Goal: Information Seeking & Learning: Understand process/instructions

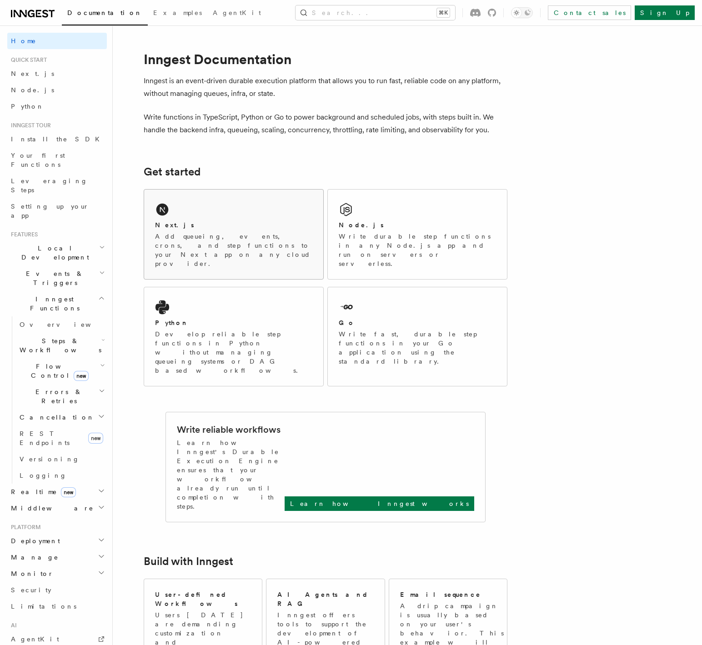
click at [225, 205] on div "Next.js Add queueing, events, crons, and step functions to your Next app on any…" at bounding box center [233, 235] width 179 height 90
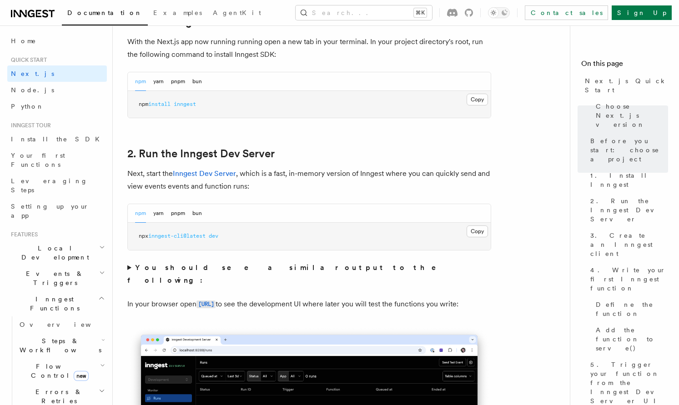
scroll to position [549, 0]
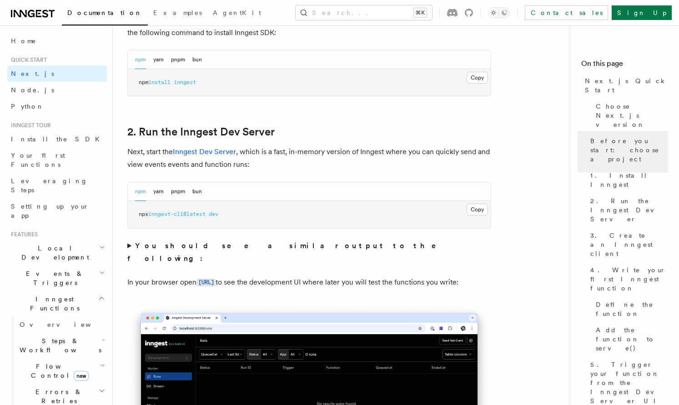
click at [489, 210] on pre "npx inngest-cli@latest dev" at bounding box center [309, 214] width 363 height 27
click at [480, 211] on button "Copy Copied" at bounding box center [476, 210] width 21 height 12
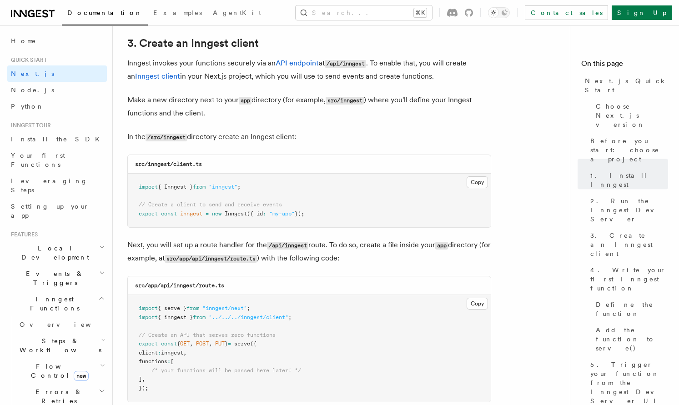
scroll to position [1098, 0]
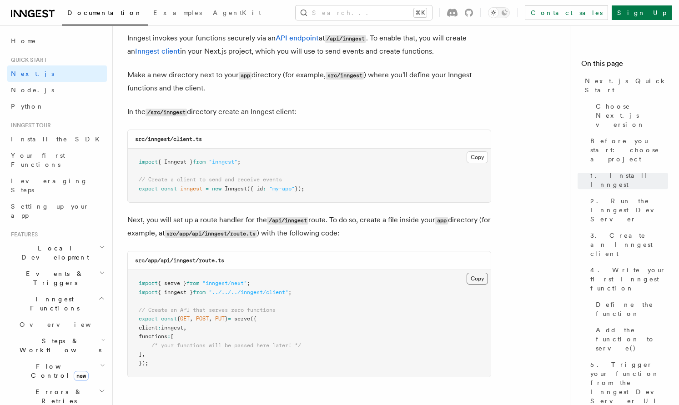
click at [470, 284] on button "Copy Copied" at bounding box center [476, 279] width 21 height 12
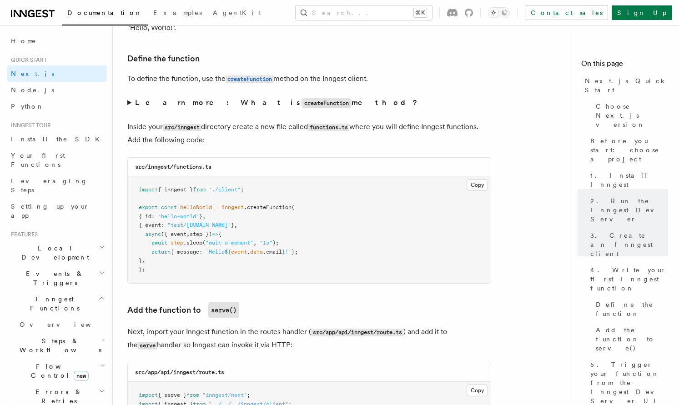
scroll to position [1558, 0]
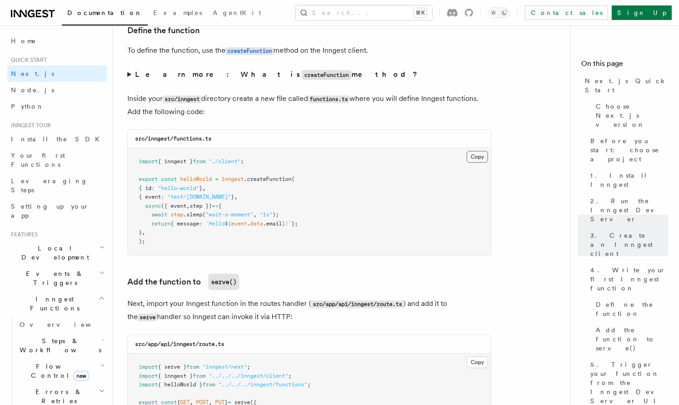
click at [480, 156] on button "Copy Copied" at bounding box center [476, 157] width 21 height 12
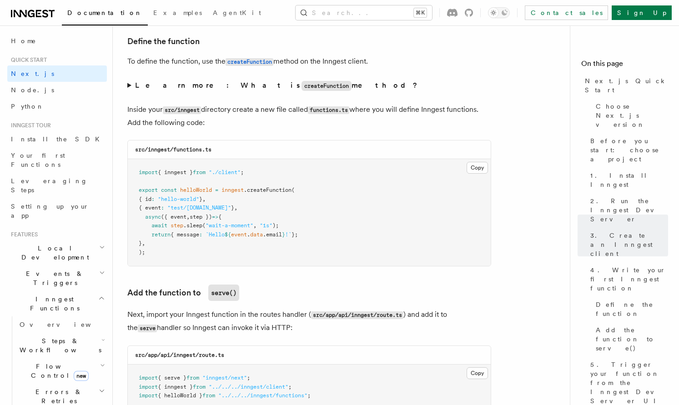
scroll to position [1546, 0]
click at [130, 90] on summary "Learn more: What is createFunction method?" at bounding box center [309, 86] width 364 height 13
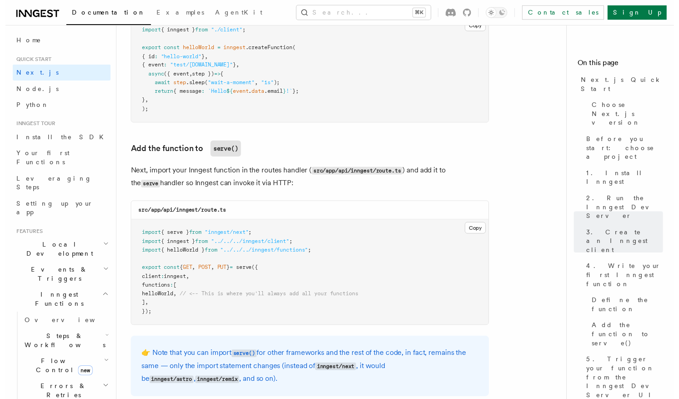
scroll to position [1845, 0]
